Goal: Obtain resource: Obtain resource

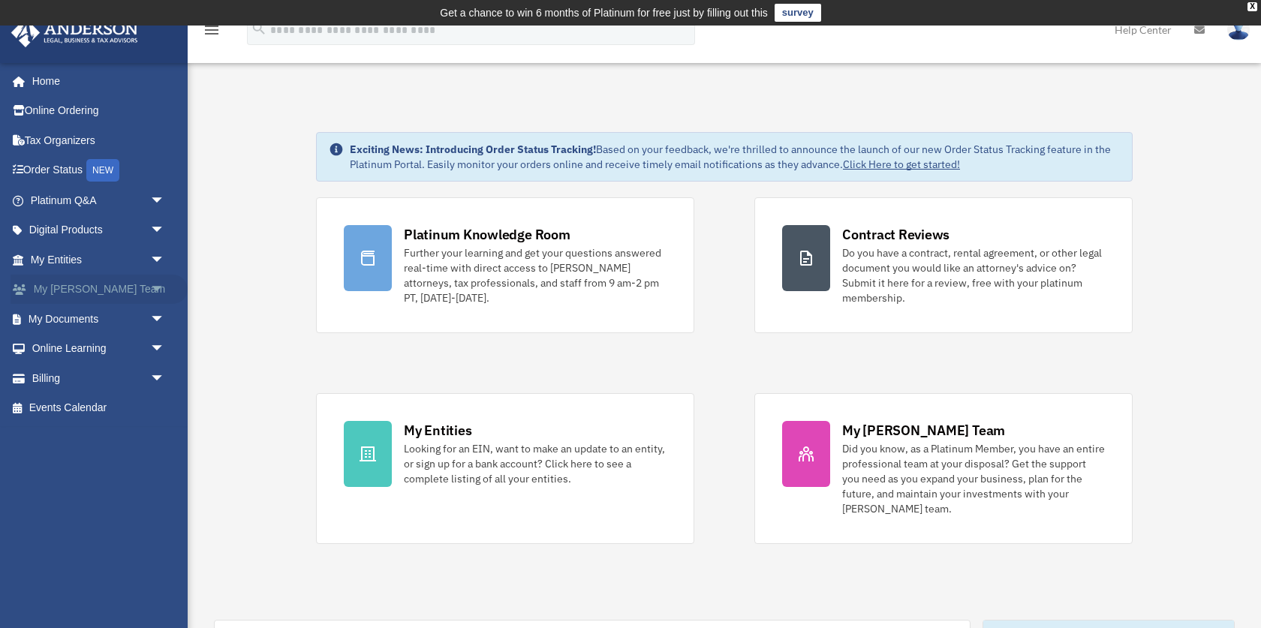
click at [98, 290] on link "My Anderson Team arrow_drop_down" at bounding box center [99, 290] width 177 height 30
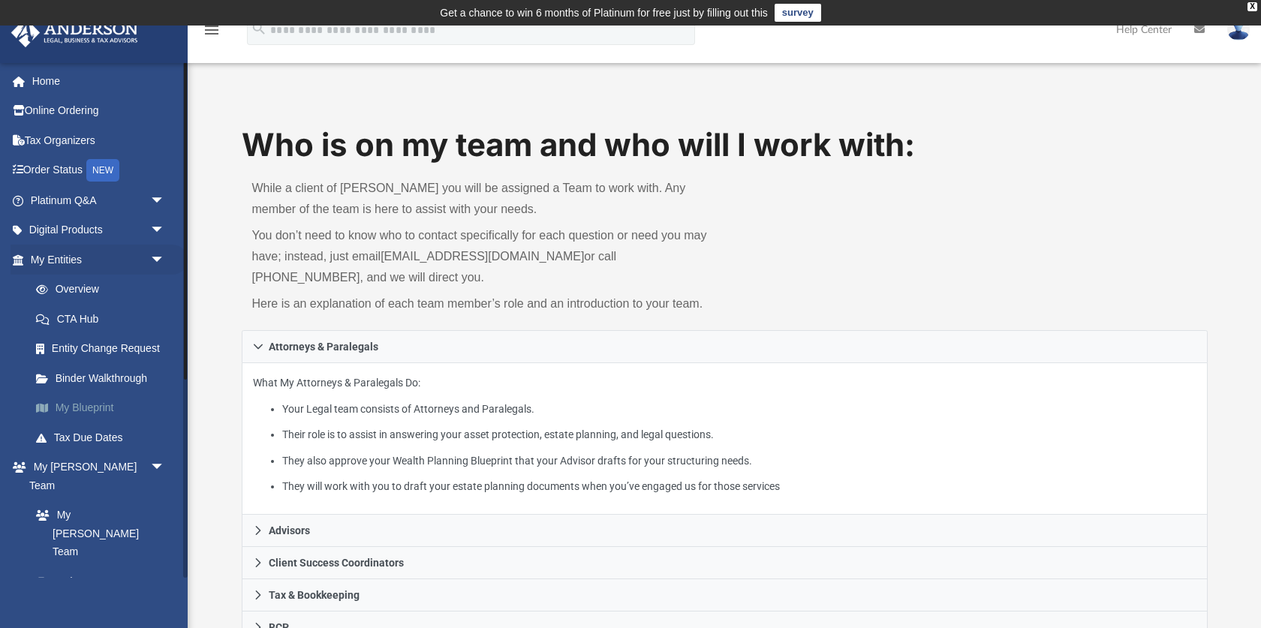
click at [80, 404] on link "My Blueprint" at bounding box center [104, 408] width 167 height 30
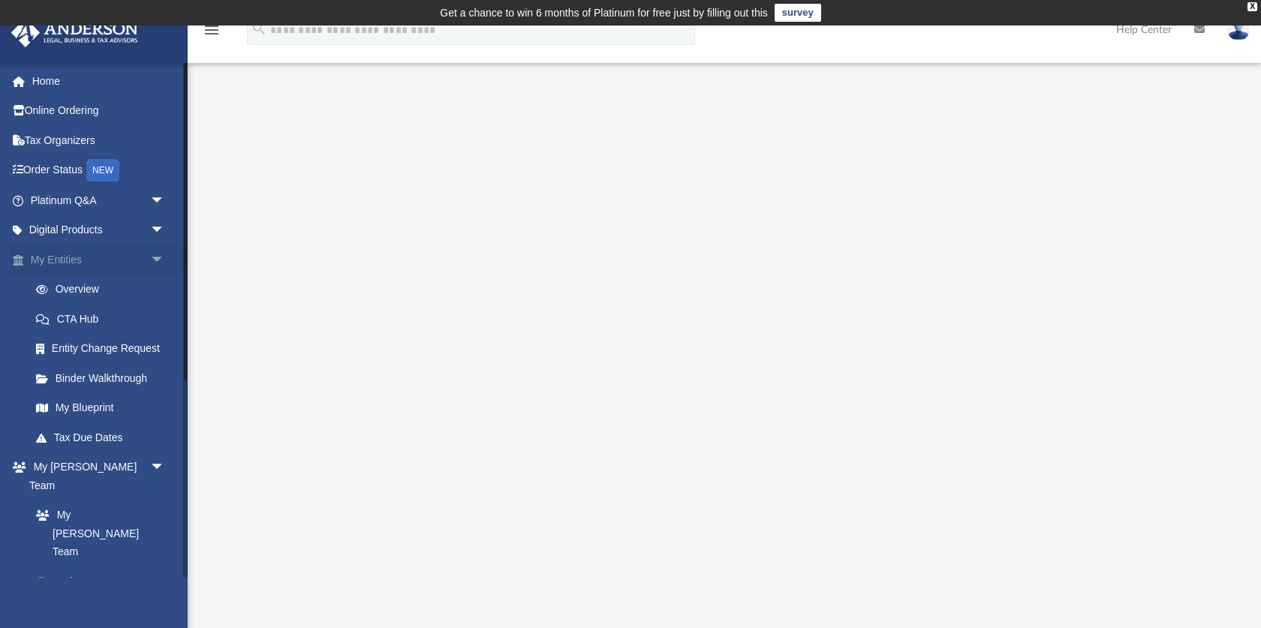
click at [161, 258] on span "arrow_drop_down" at bounding box center [165, 260] width 30 height 31
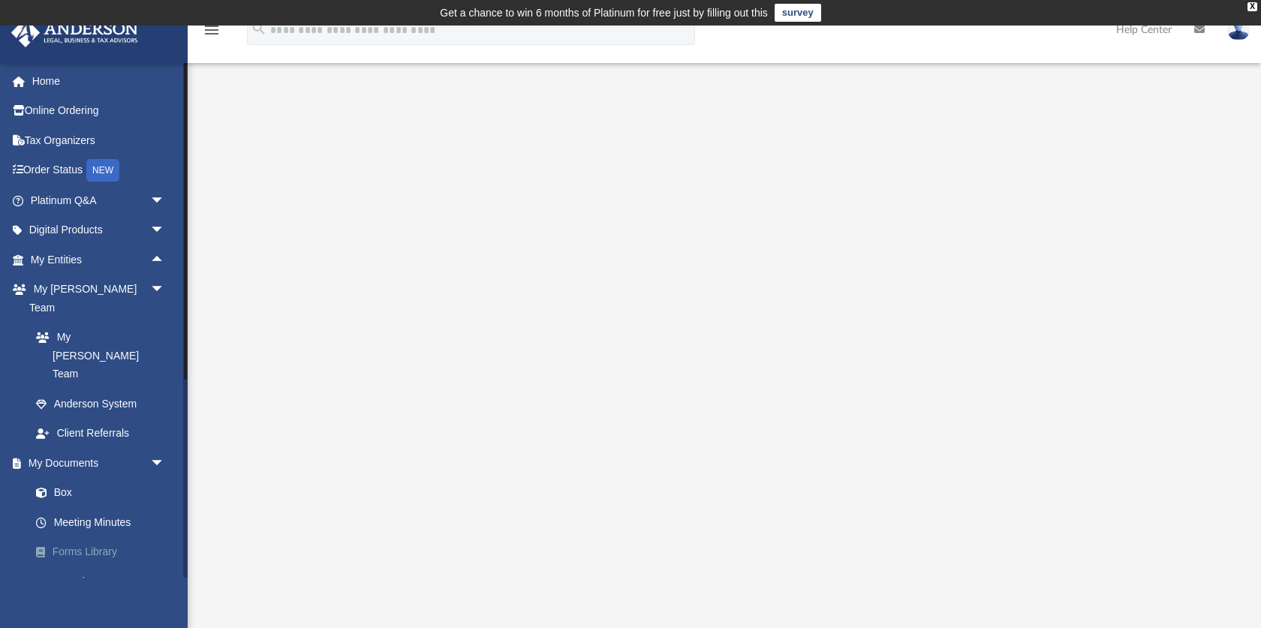
click at [87, 538] on link "Forms Library" at bounding box center [104, 553] width 167 height 30
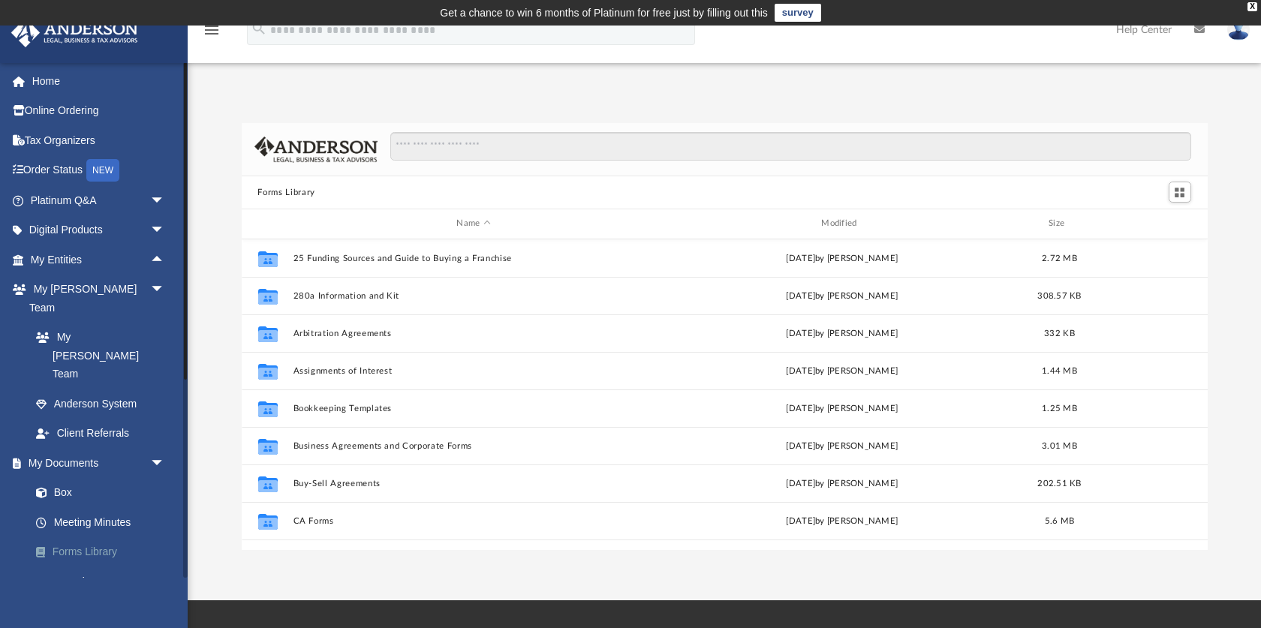
scroll to position [341, 966]
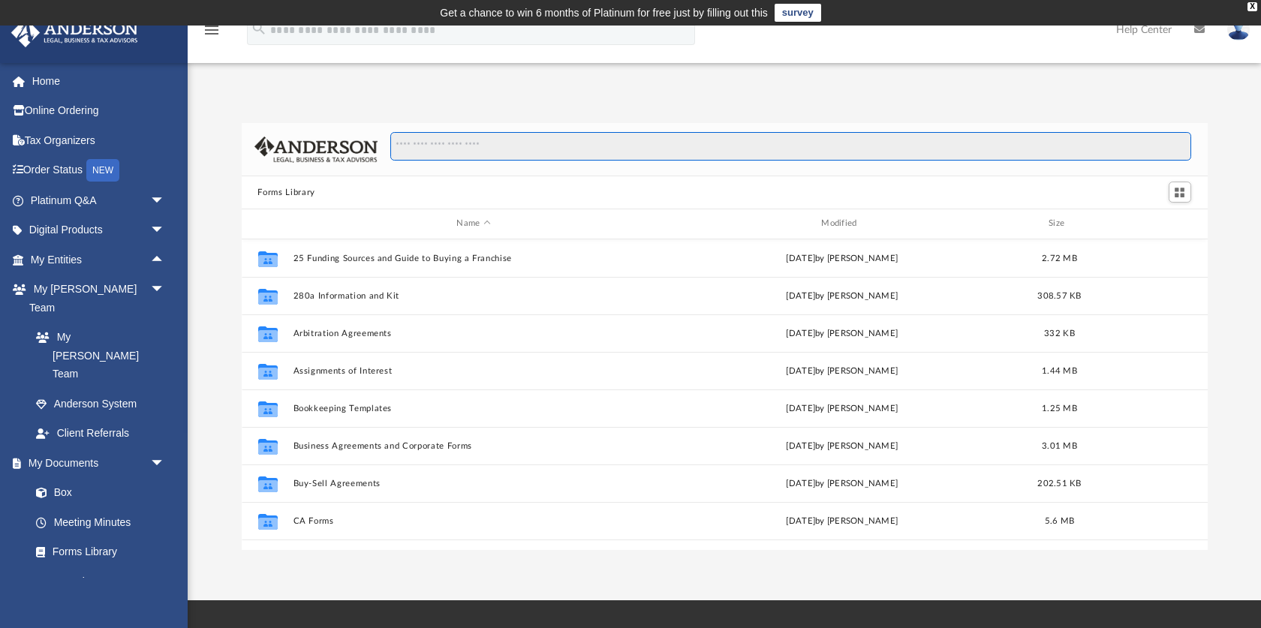
click at [480, 146] on input "Search files and folders" at bounding box center [790, 146] width 800 height 29
type input "**********"
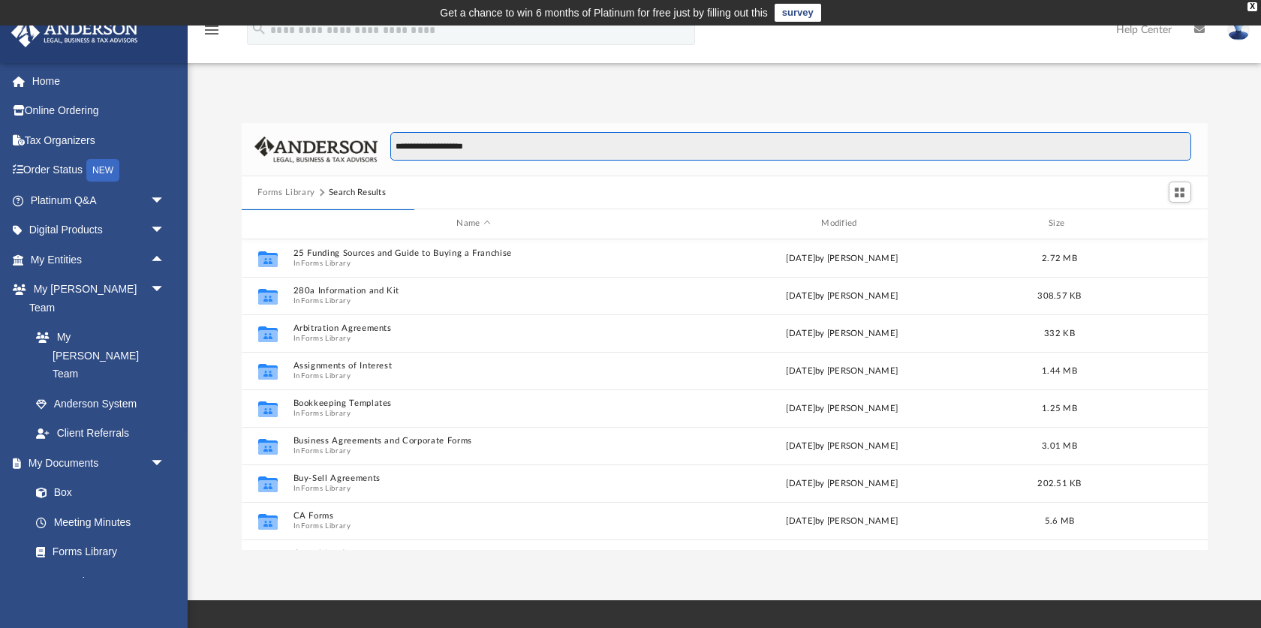
scroll to position [1, 1]
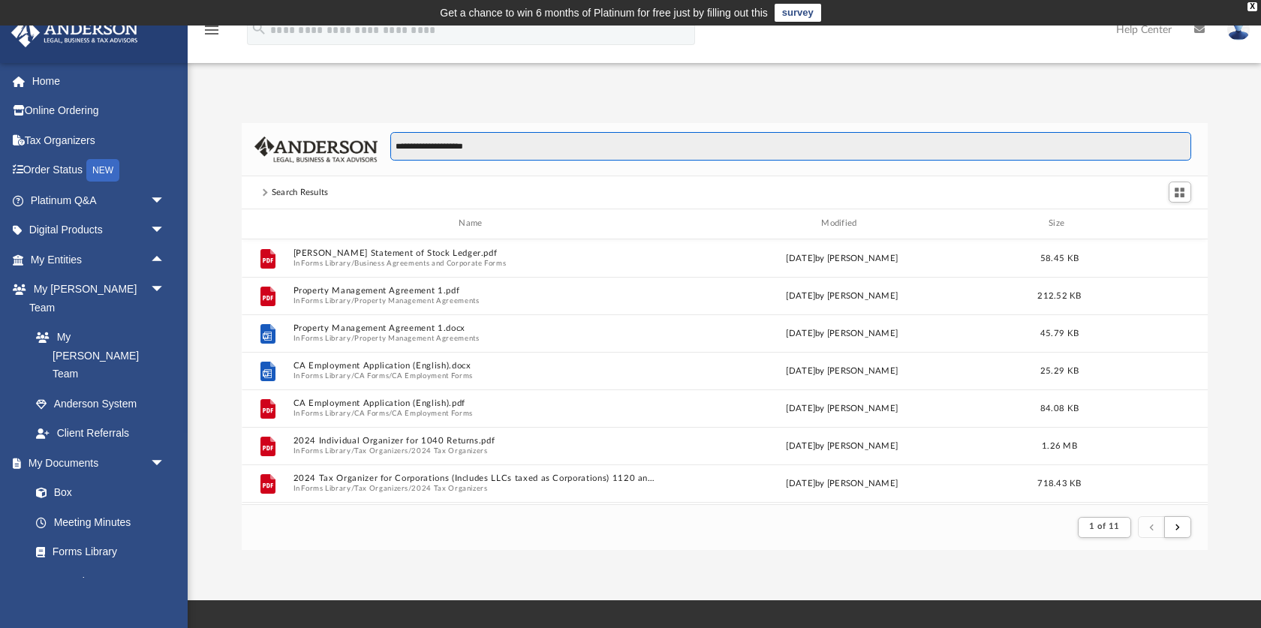
click at [472, 154] on input "**********" at bounding box center [790, 146] width 800 height 29
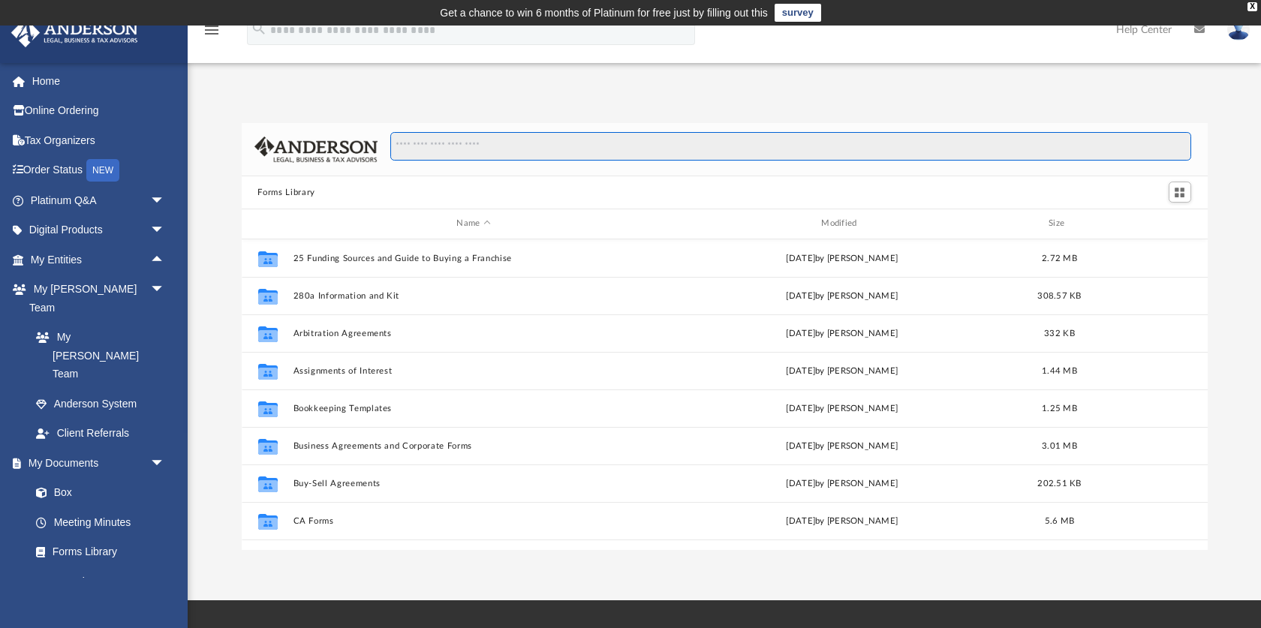
scroll to position [341, 966]
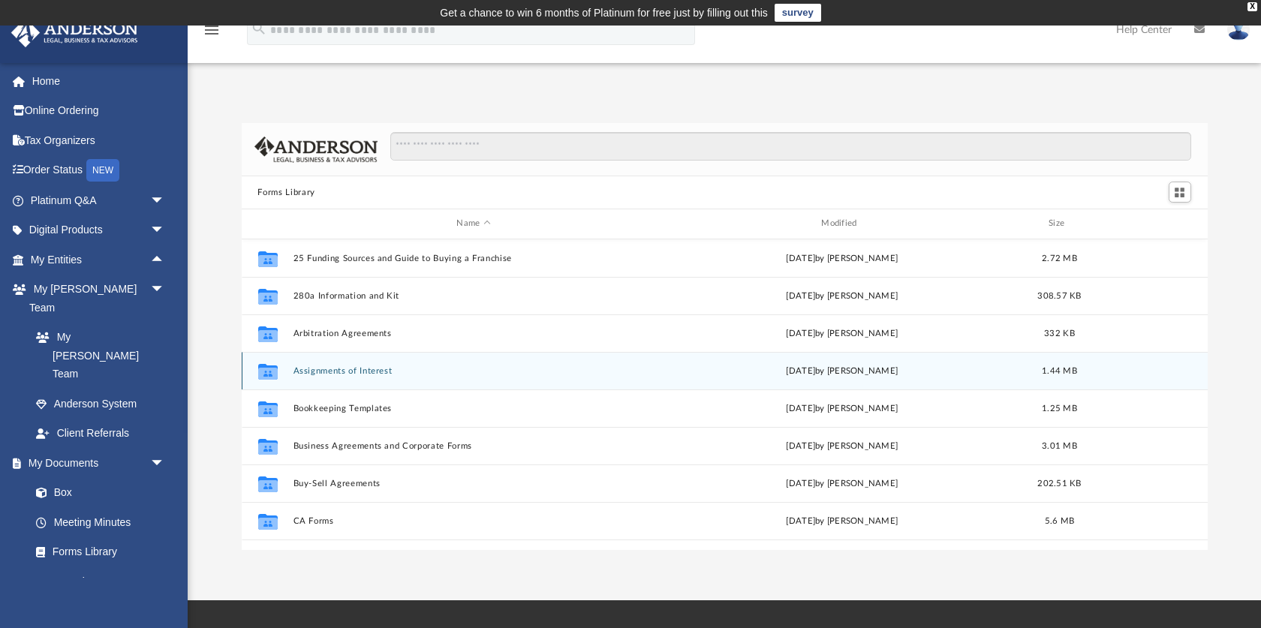
click at [345, 366] on button "Assignments of Interest" at bounding box center [474, 371] width 362 height 10
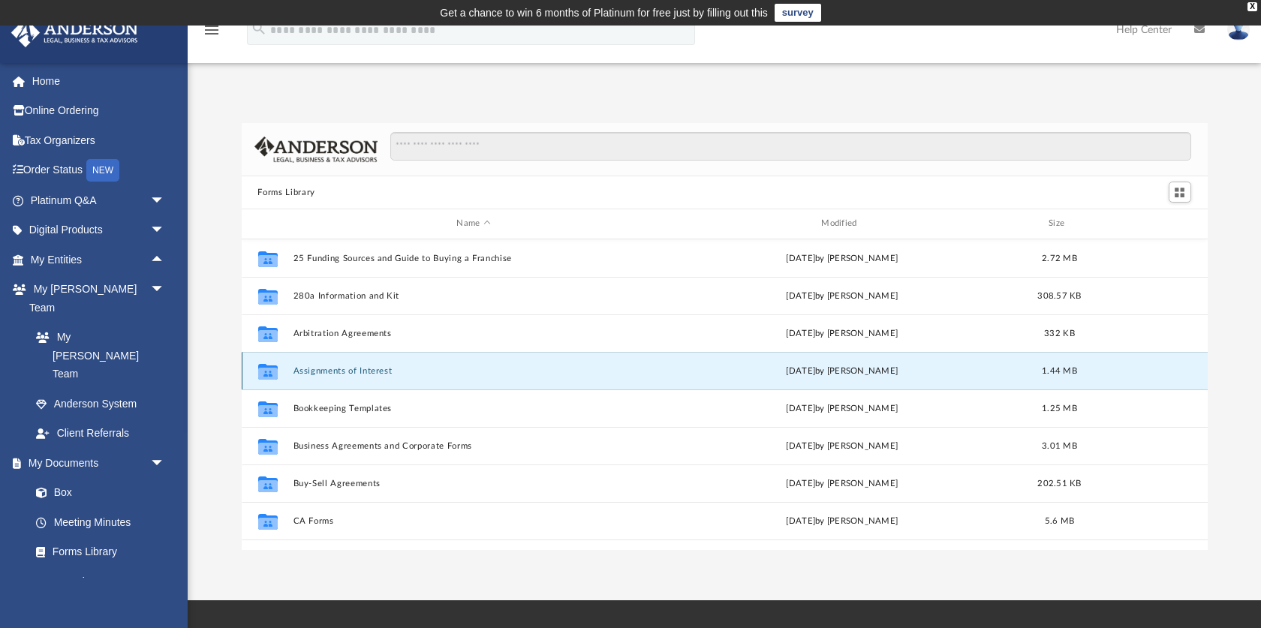
click at [345, 366] on button "Assignments of Interest" at bounding box center [474, 371] width 362 height 10
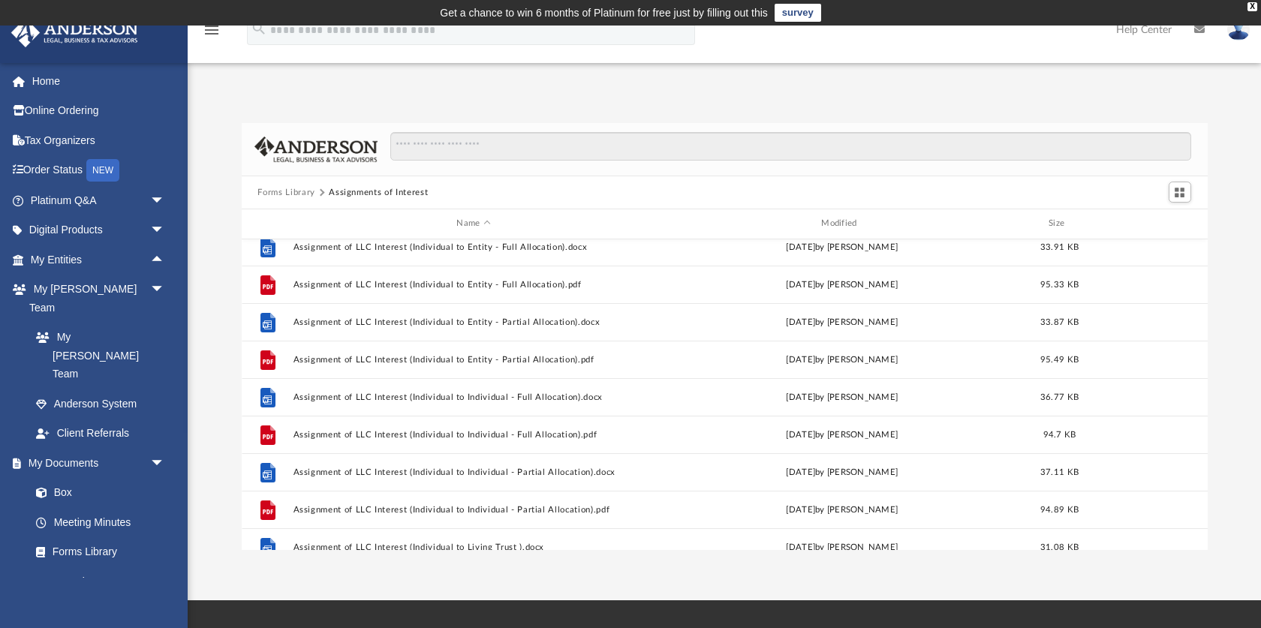
scroll to position [552, 0]
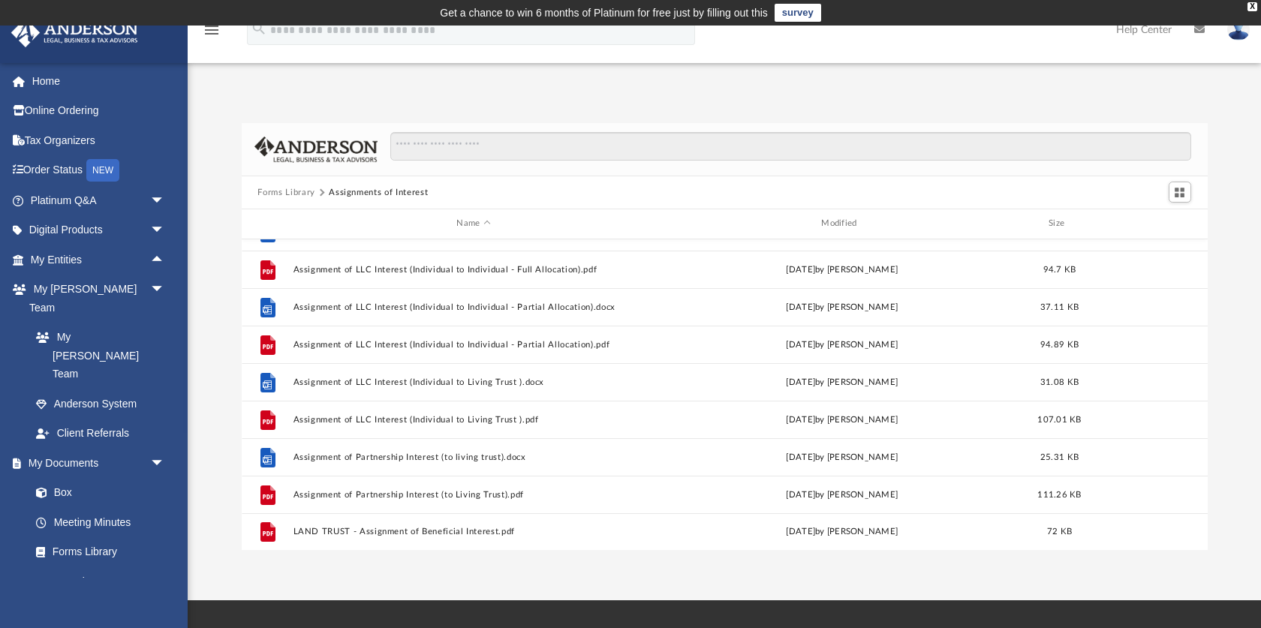
click at [297, 185] on div "Forms Library Assignments of Interest" at bounding box center [725, 192] width 966 height 33
click at [296, 194] on button "Forms Library" at bounding box center [286, 193] width 57 height 14
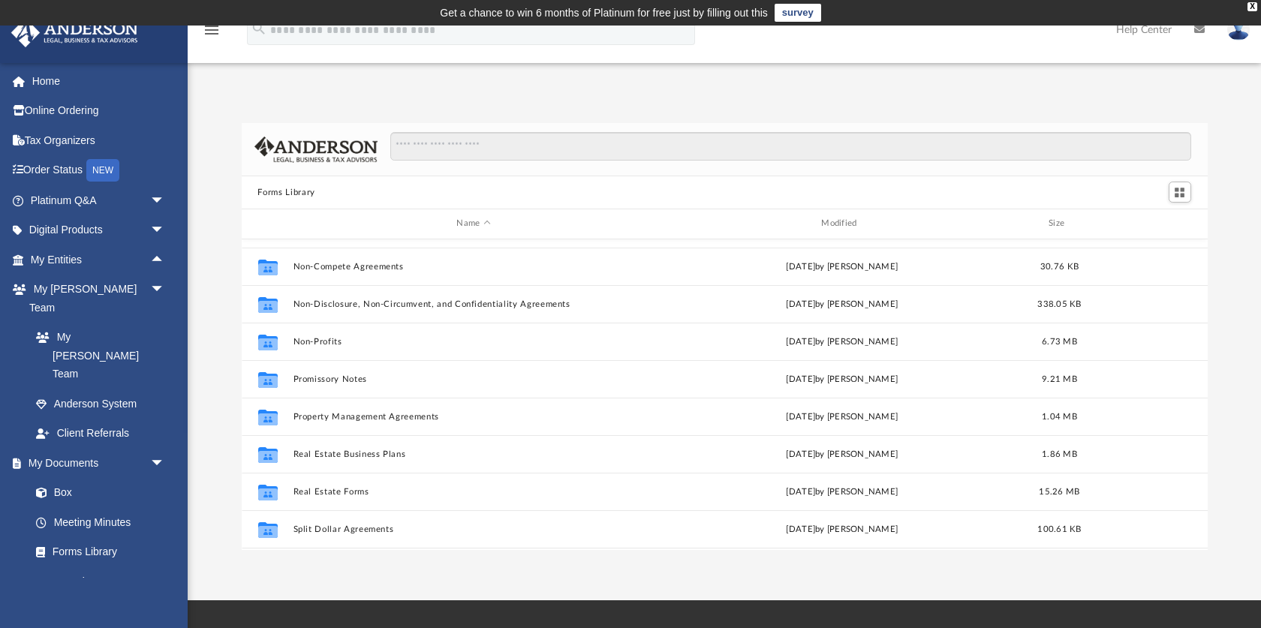
scroll to position [790, 0]
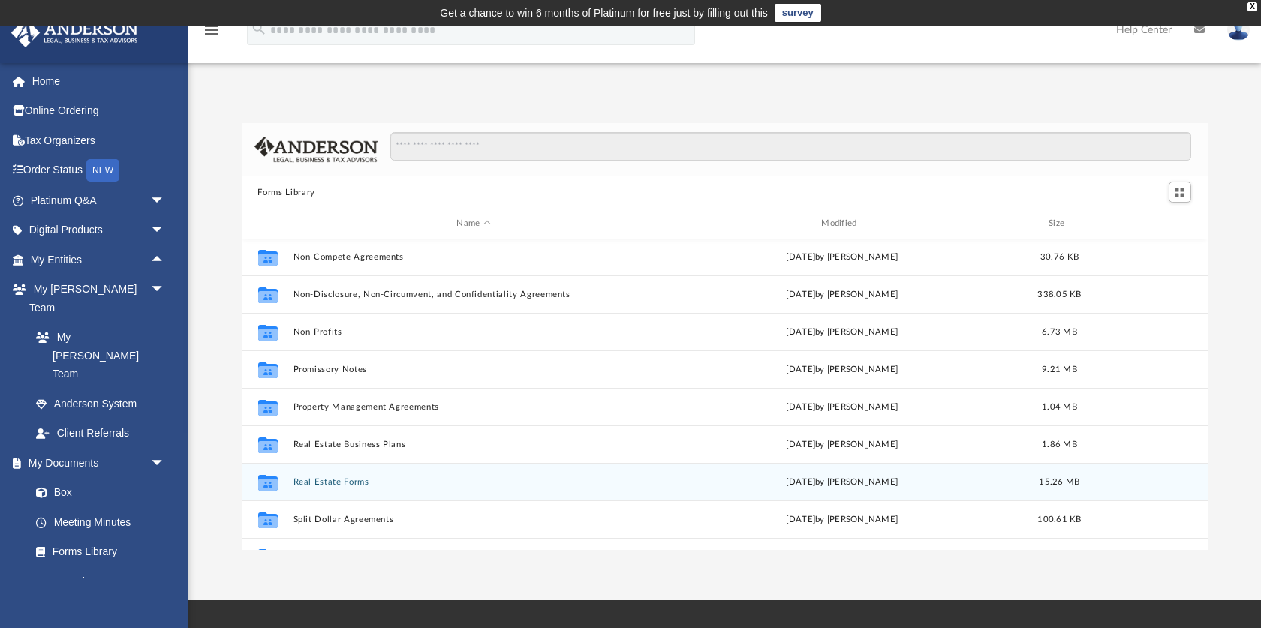
click at [329, 478] on button "Real Estate Forms" at bounding box center [474, 482] width 362 height 10
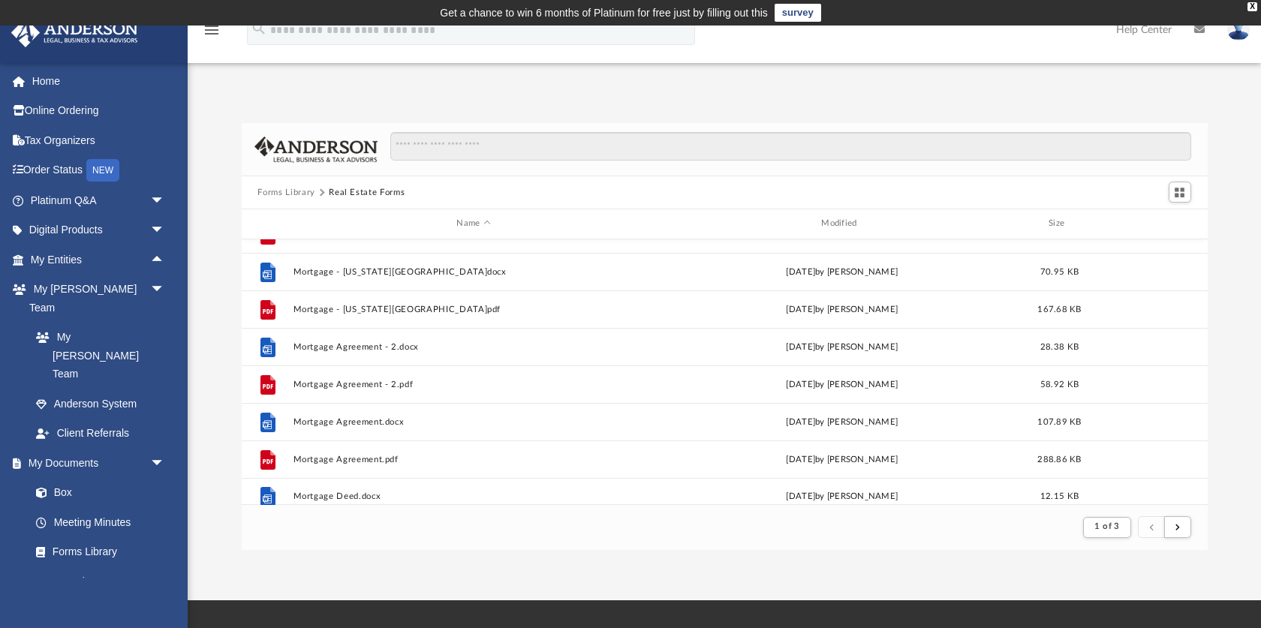
scroll to position [1611, 0]
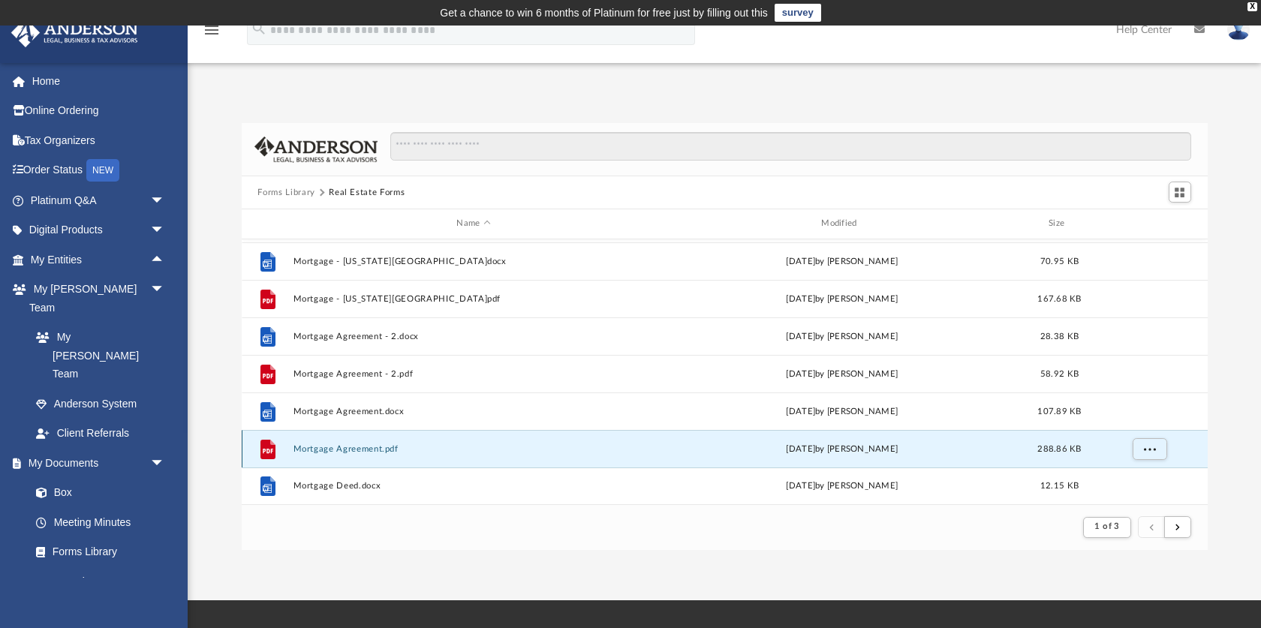
click at [375, 451] on button "Mortgage Agreement.pdf" at bounding box center [474, 449] width 362 height 10
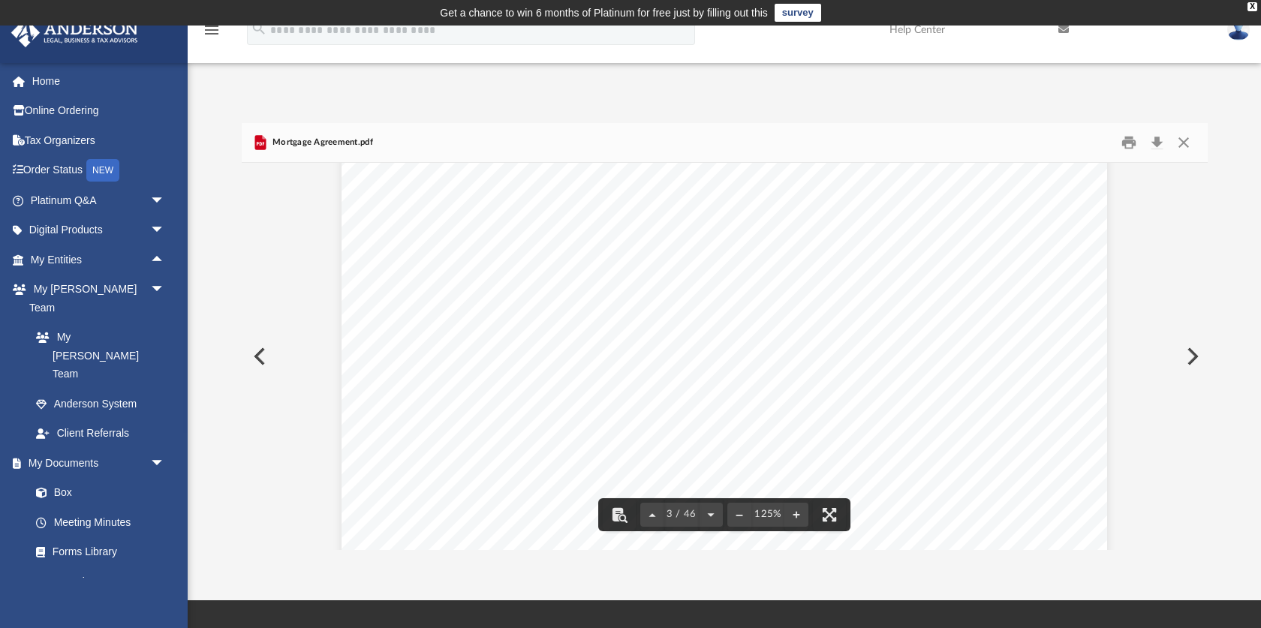
scroll to position [2188, 0]
click at [1187, 137] on button "Close" at bounding box center [1183, 142] width 27 height 23
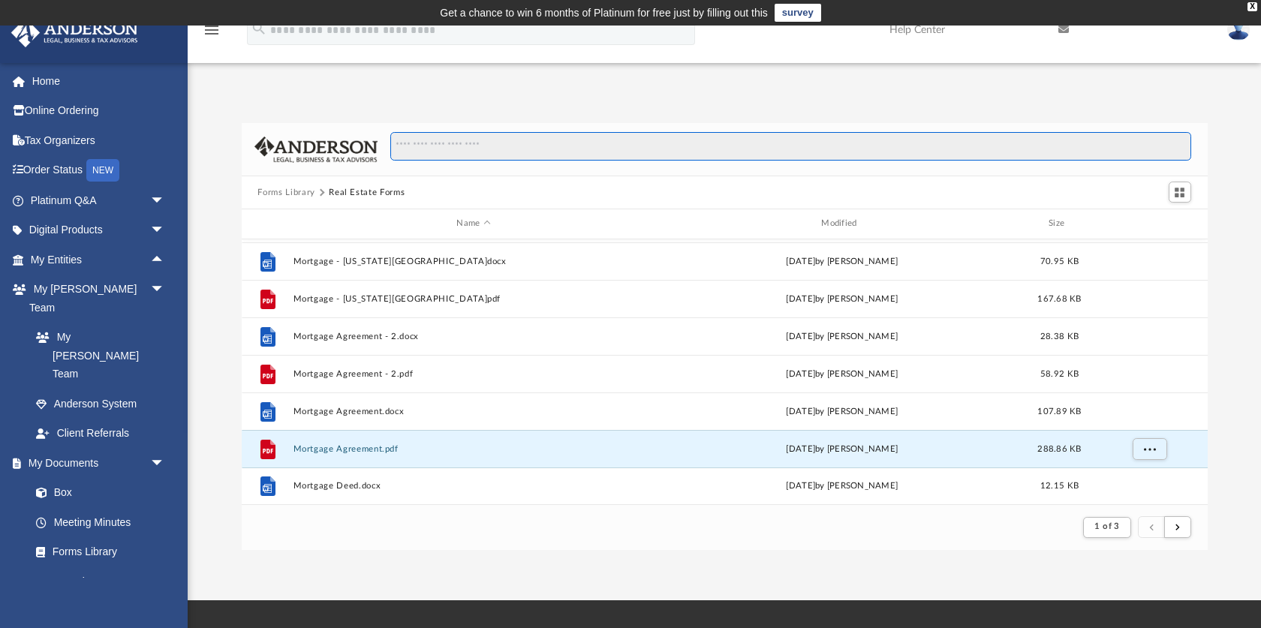
click at [513, 158] on input "Search files and folders" at bounding box center [790, 146] width 800 height 29
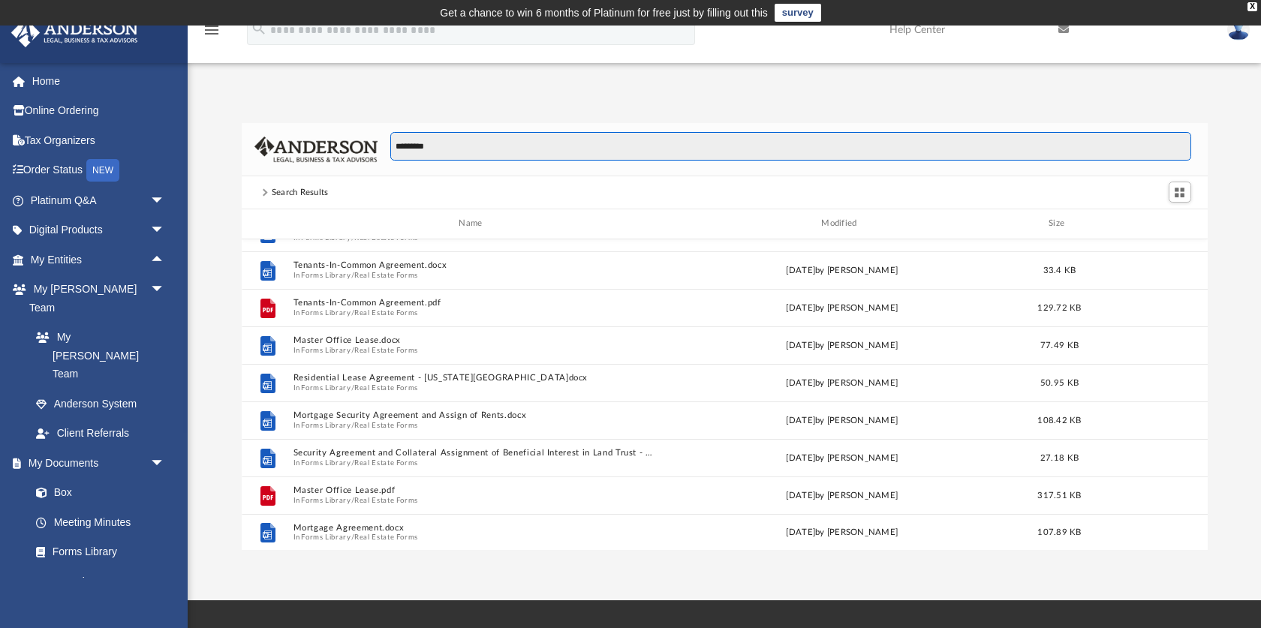
scroll to position [1453, 0]
type input "*********"
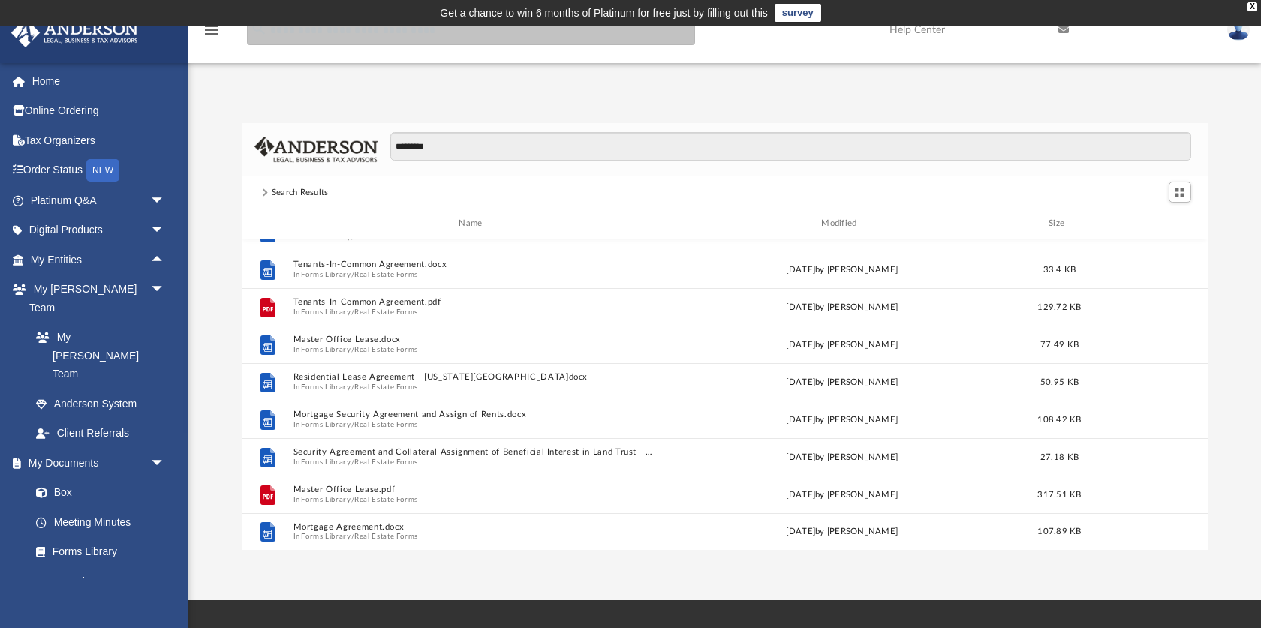
click at [424, 42] on input "search" at bounding box center [471, 30] width 448 height 30
type input "******"
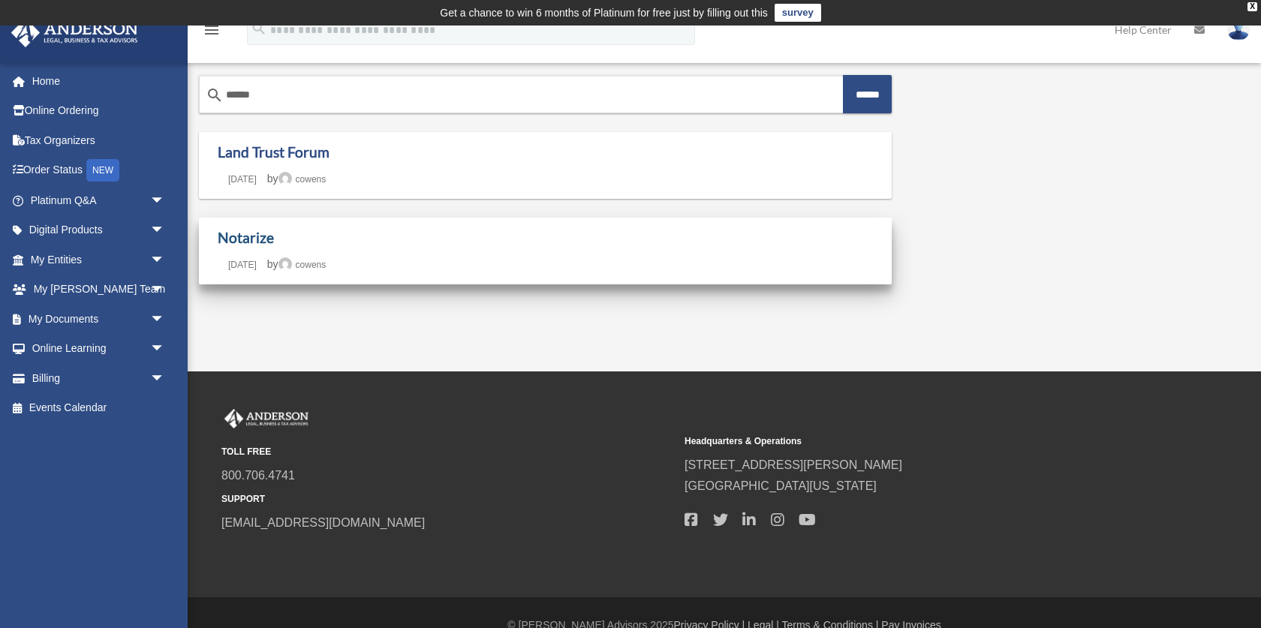
click at [256, 233] on link "Notarize" at bounding box center [246, 237] width 56 height 17
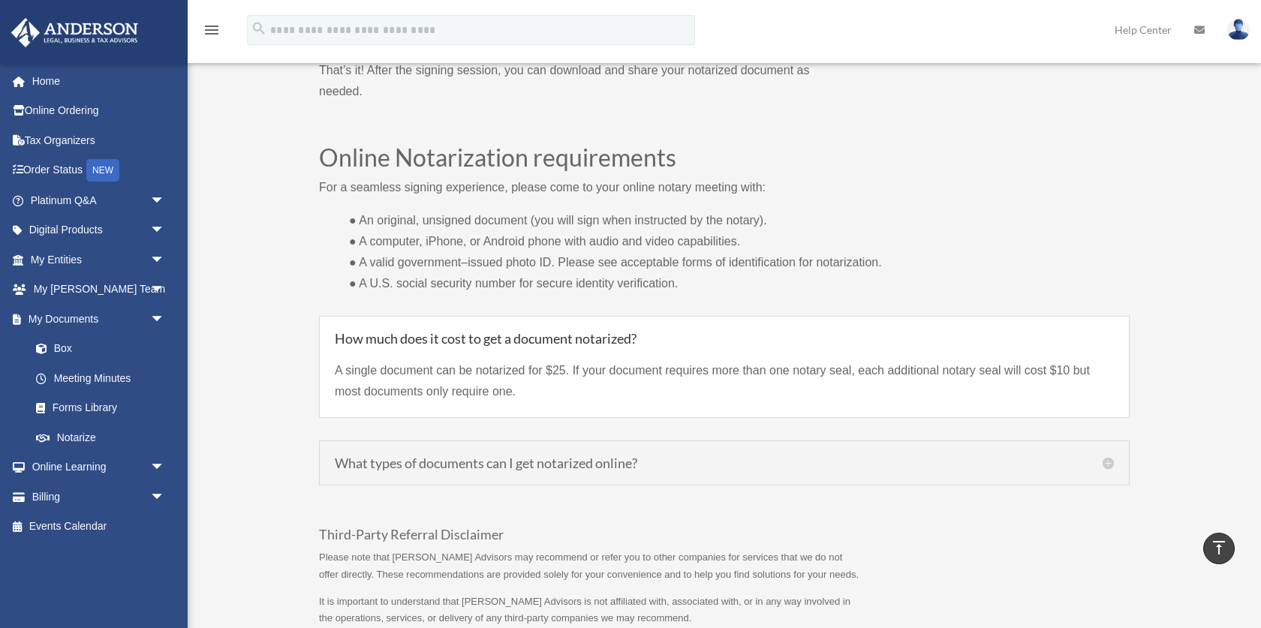
scroll to position [861, 0]
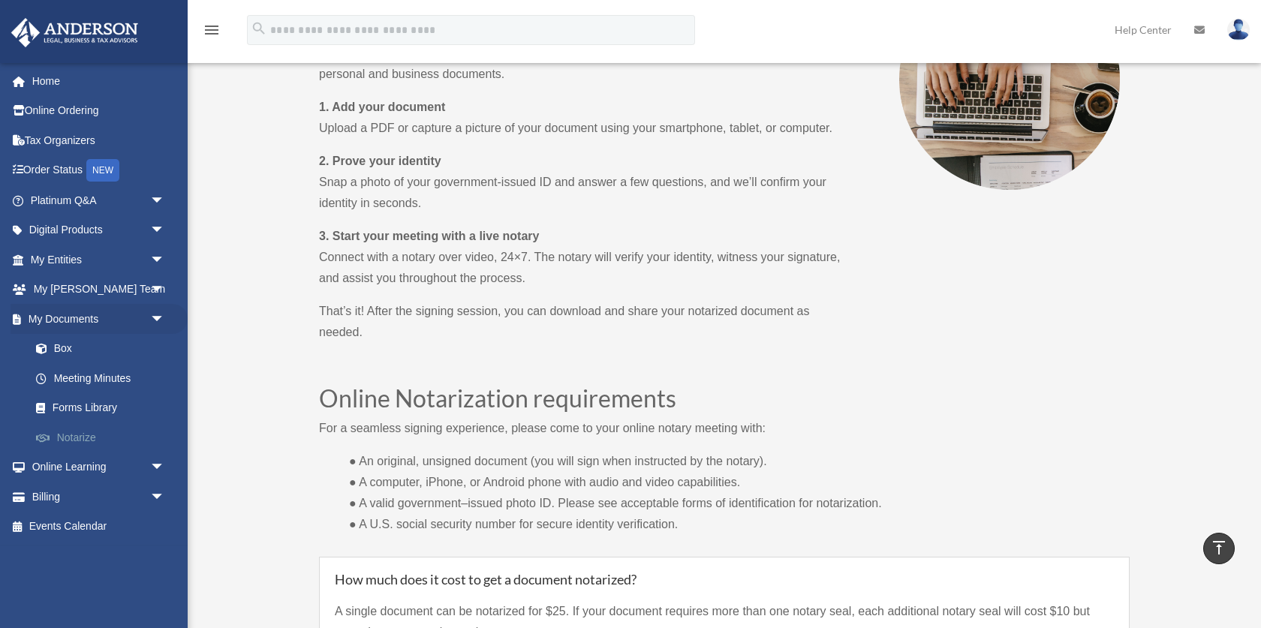
click at [78, 430] on link "Notarize" at bounding box center [104, 438] width 167 height 30
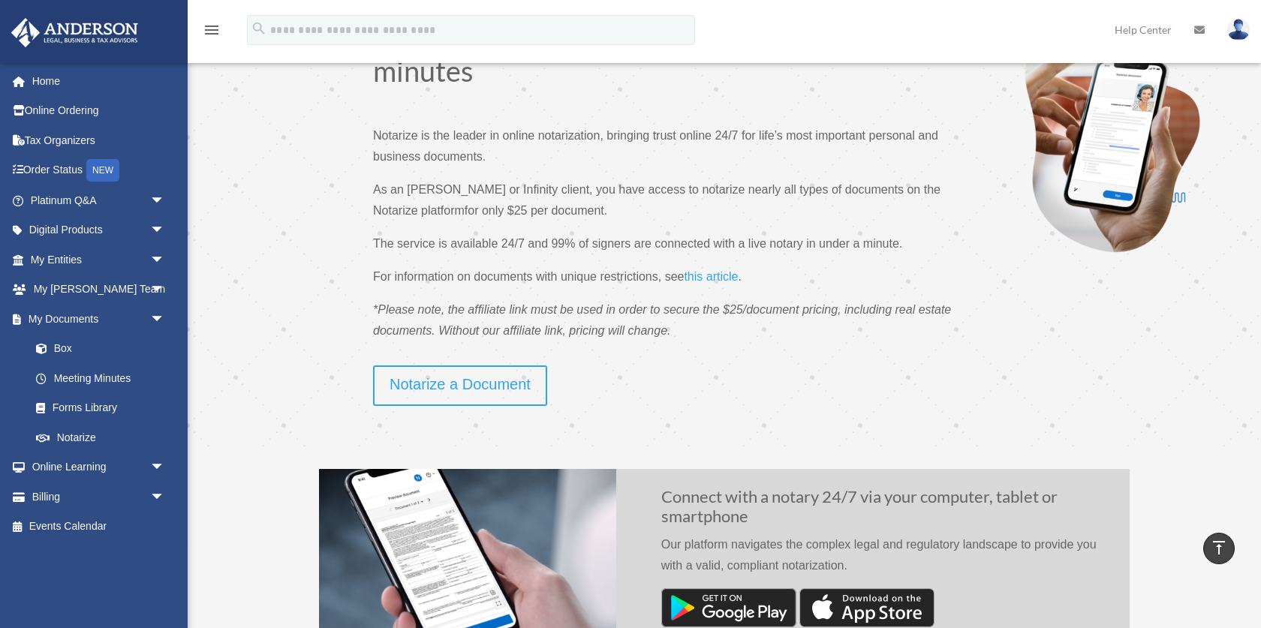
scroll to position [77, 0]
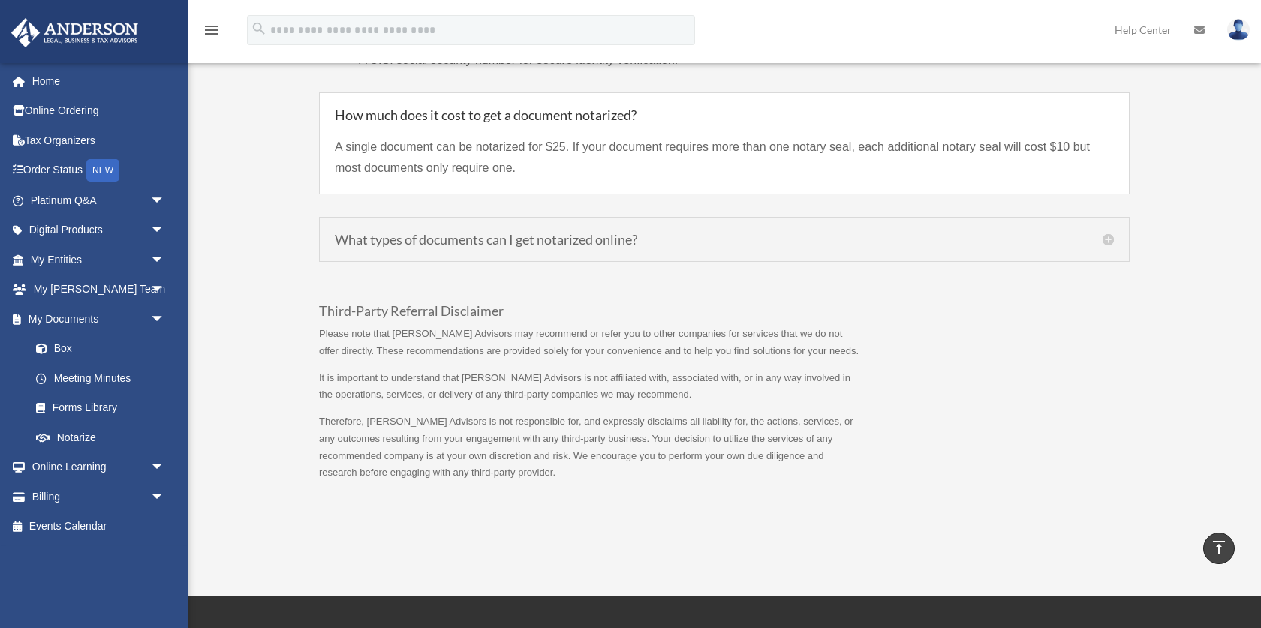
scroll to position [1303, 0]
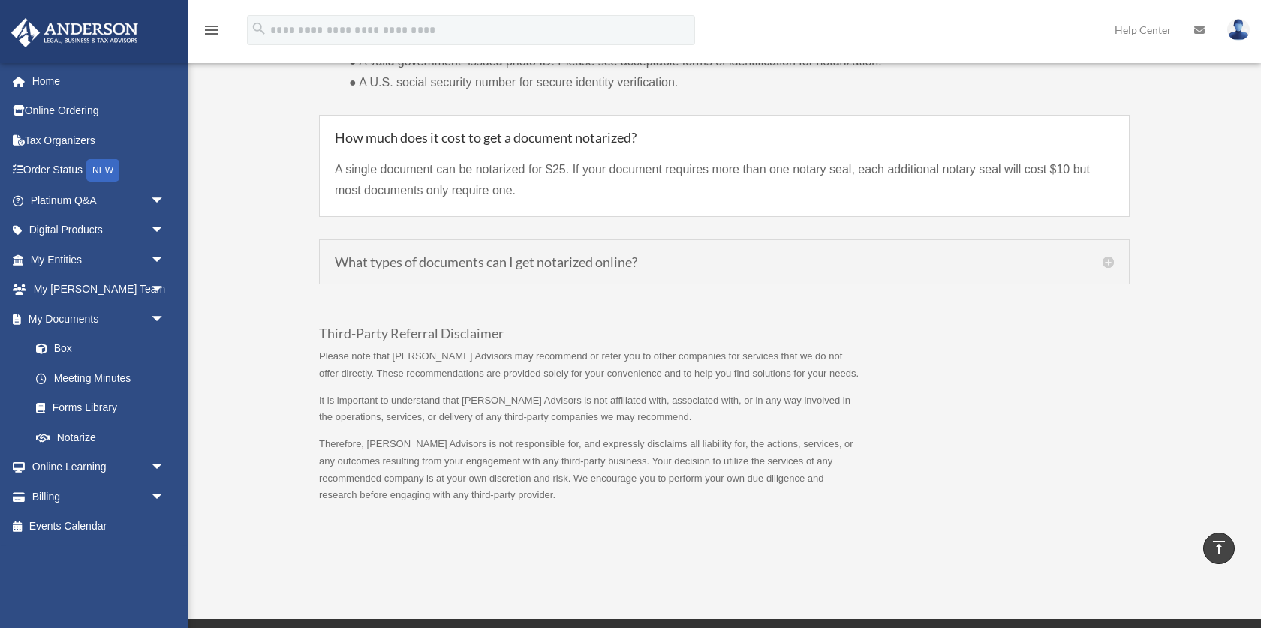
click at [542, 264] on h5 "What types of documents can I get notarized online?" at bounding box center [724, 262] width 779 height 14
